Goal: Task Accomplishment & Management: Use online tool/utility

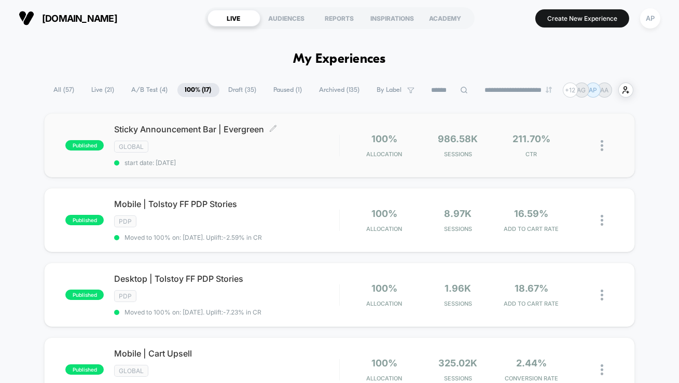
drag, startPoint x: 114, startPoint y: 126, endPoint x: 256, endPoint y: 135, distance: 141.9
click at [256, 136] on div "Sticky Announcement Bar | Evergreen Click to edit experience details Click to e…" at bounding box center [226, 145] width 225 height 43
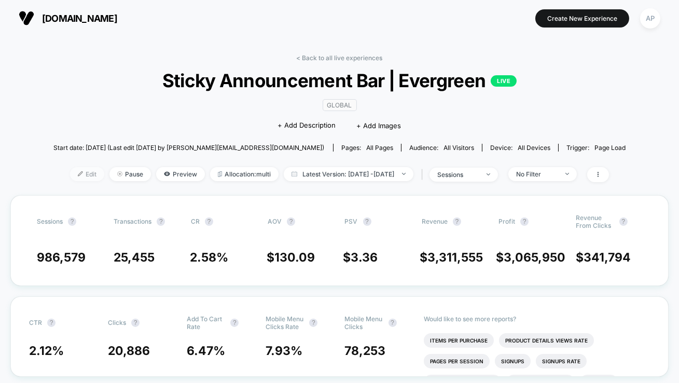
click at [75, 177] on span "Edit" at bounding box center [87, 174] width 34 height 14
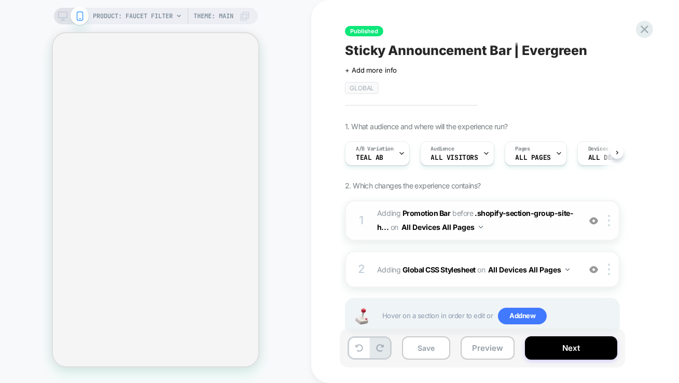
click at [508, 225] on span "#_loomi_addon_1730835540714_dup1732142624_dup1732717452_dup1733494637_dup173510…" at bounding box center [476, 221] width 198 height 28
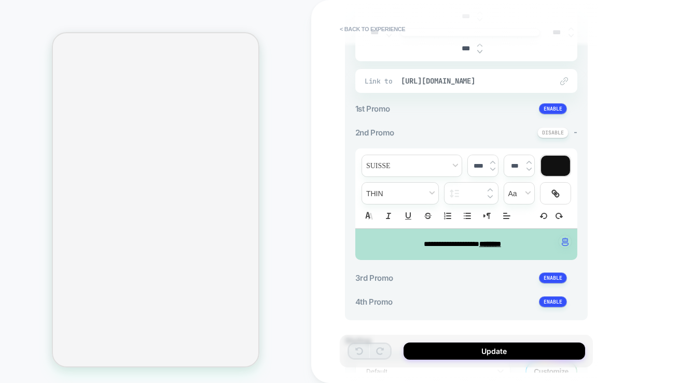
scroll to position [264, 0]
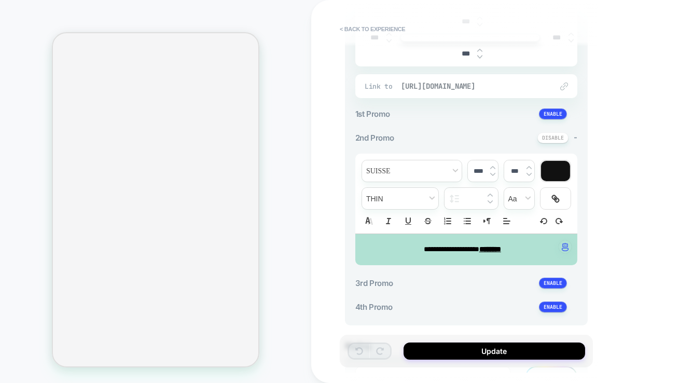
click at [484, 84] on span "[URL][DOMAIN_NAME]" at bounding box center [471, 85] width 141 height 9
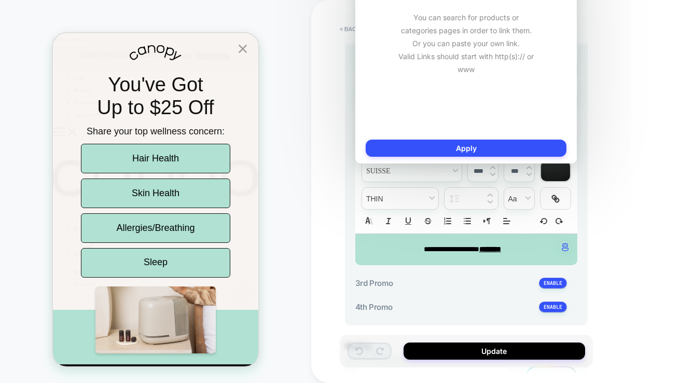
scroll to position [0, 0]
click at [583, 261] on div "**********" at bounding box center [466, 120] width 243 height 409
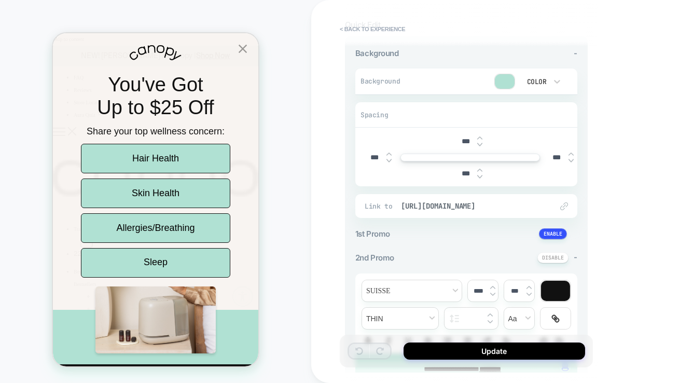
scroll to position [140, 0]
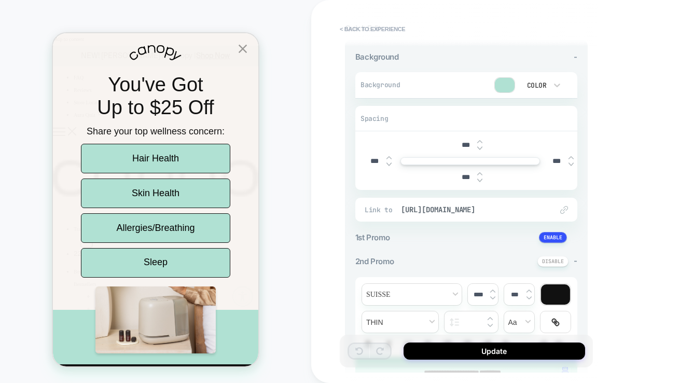
click at [567, 209] on img at bounding box center [564, 210] width 8 height 8
click at [565, 208] on img at bounding box center [564, 210] width 8 height 8
click at [530, 205] on span "[URL][DOMAIN_NAME]" at bounding box center [471, 209] width 141 height 9
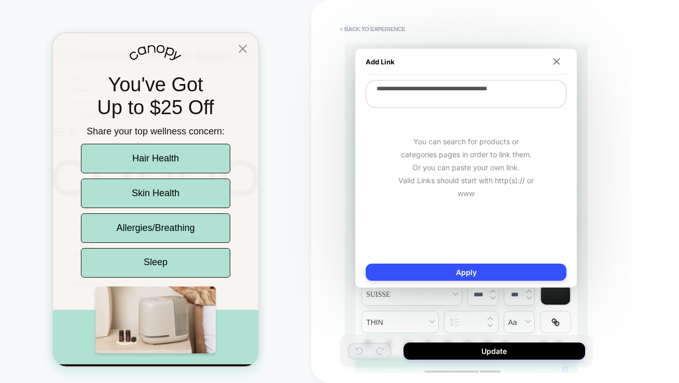
click at [548, 91] on textarea "**********" at bounding box center [466, 94] width 201 height 28
click at [558, 63] on img at bounding box center [557, 61] width 7 height 7
